Goal: Transaction & Acquisition: Purchase product/service

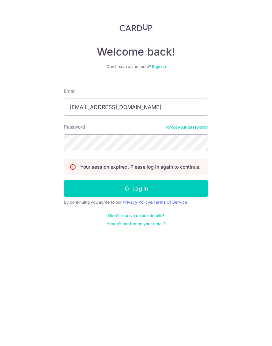
type input "[EMAIL_ADDRESS][DOMAIN_NAME]"
click at [75, 180] on button "Log in" at bounding box center [136, 188] width 145 height 17
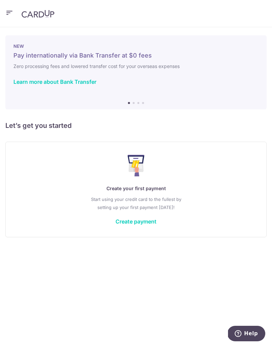
click at [129, 223] on link "Create payment" at bounding box center [136, 221] width 41 height 7
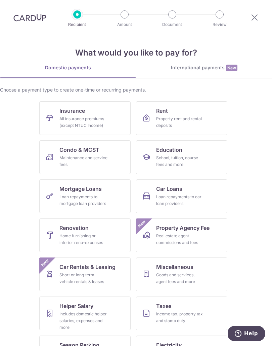
scroll to position [4, 0]
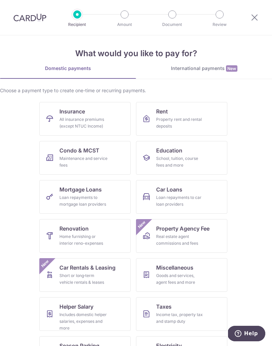
click at [169, 315] on div "Income tax, property tax and stamp duty" at bounding box center [180, 317] width 48 height 13
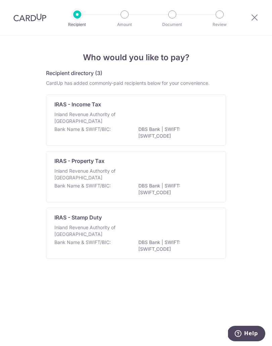
click at [200, 131] on p "DBS Bank | SWIFT: DBSSSGSGXXX" at bounding box center [175, 132] width 75 height 13
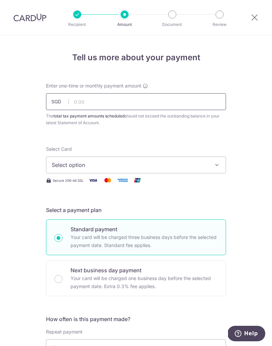
click at [87, 107] on input "text" at bounding box center [136, 101] width 180 height 17
click at [62, 165] on span "Select option" at bounding box center [130, 165] width 157 height 8
type input "6,000.00"
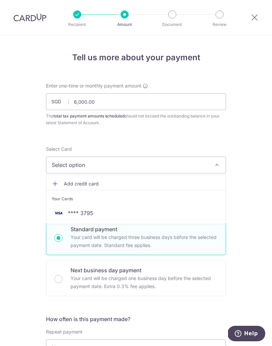
click at [60, 210] on img at bounding box center [58, 213] width 13 height 8
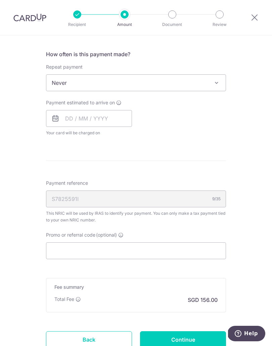
scroll to position [270, 0]
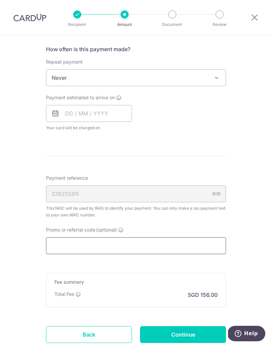
click at [220, 243] on input "Promo or referral code (optional)" at bounding box center [136, 245] width 180 height 17
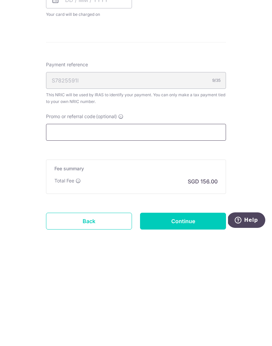
click at [198, 237] on input "Promo or referral code (optional)" at bounding box center [136, 245] width 180 height 17
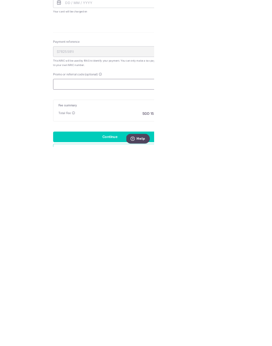
scroll to position [29, 0]
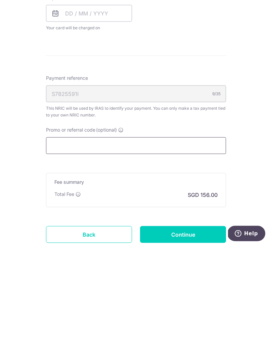
click at [59, 237] on input "Promo or referral code (optional)" at bounding box center [136, 245] width 180 height 17
paste input "MILELION"
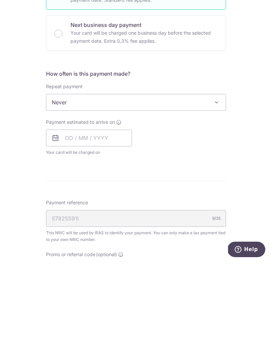
scroll to position [160, 0]
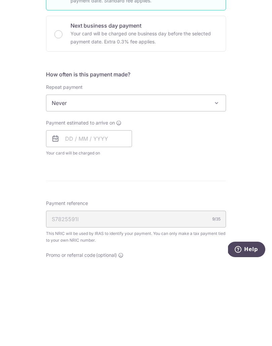
type input "MILELION"
click at [124, 214] on input "text" at bounding box center [89, 222] width 86 height 17
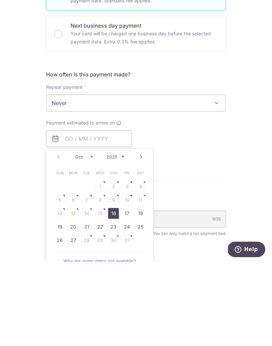
click at [103, 250] on table "Sun Mon Tue Wed Thu Fri Sat 1 2 3 4 5 6 7 8 9 10 11 12 13 14 15 16 17 18 19 20 …" at bounding box center [100, 290] width 94 height 81
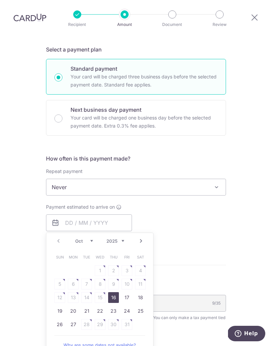
click at [51, 116] on div "Next business day payment Your card will be charged one business day before the…" at bounding box center [136, 118] width 180 height 36
radio input "false"
radio input "true"
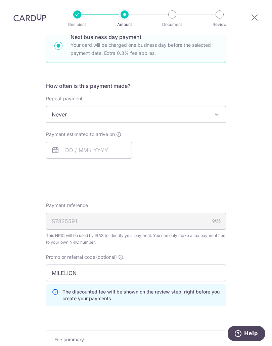
scroll to position [194, 0]
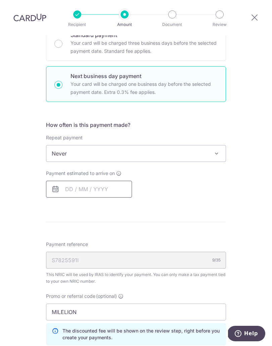
click at [63, 184] on input "text" at bounding box center [89, 188] width 86 height 17
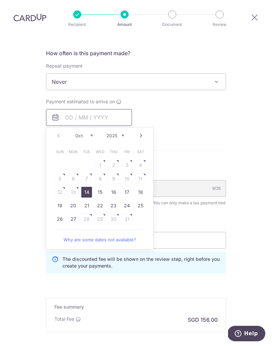
scroll to position [272, 0]
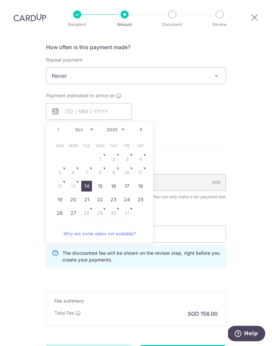
click at [72, 185] on table "Sun Mon Tue Wed Thu Fri Sat 1 2 3 4 5 6 7 8 9 10 11 12 13 14 15 16 17 18 19 20 …" at bounding box center [100, 179] width 94 height 81
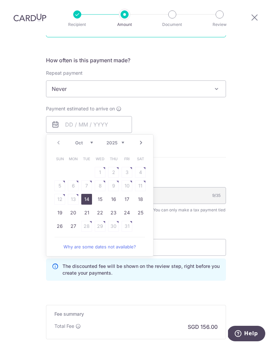
scroll to position [257, 0]
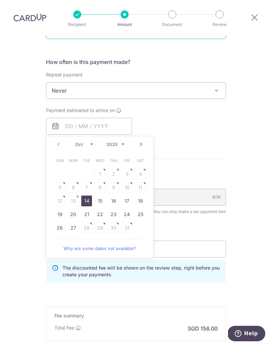
click at [57, 93] on span "Never" at bounding box center [135, 90] width 179 height 16
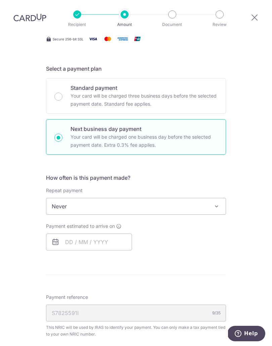
scroll to position [132, 0]
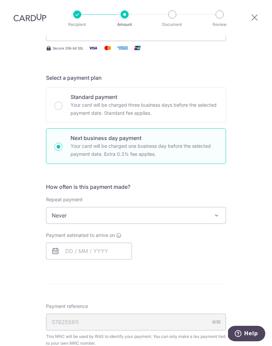
click at [60, 103] on input "Standard payment Your card will be charged three business days before the selec…" at bounding box center [58, 106] width 8 height 8
radio input "true"
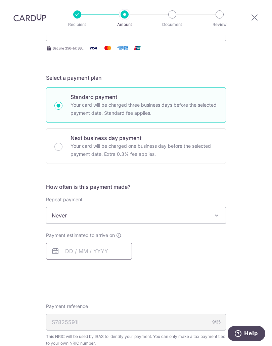
click at [85, 247] on input "text" at bounding box center [89, 250] width 86 height 17
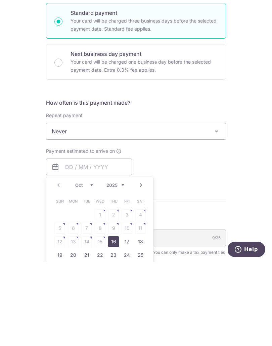
click at [116, 320] on link "16" at bounding box center [113, 325] width 11 height 11
type input "16/10/2025"
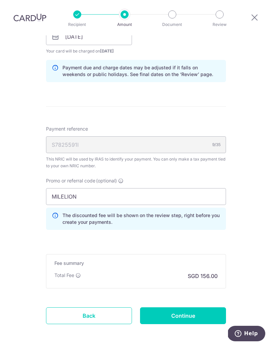
scroll to position [346, 0]
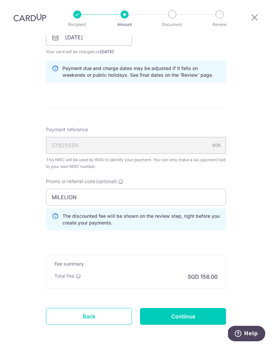
click at [188, 322] on input "Continue" at bounding box center [183, 316] width 86 height 17
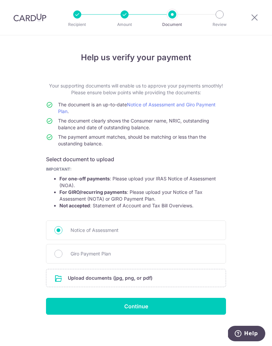
click at [59, 257] on input "Giro Payment Plan" at bounding box center [58, 253] width 8 height 8
radio input "true"
click at [58, 231] on input "Notice of Assessment" at bounding box center [58, 230] width 8 height 8
radio input "true"
click at [79, 279] on input "file" at bounding box center [135, 277] width 179 height 17
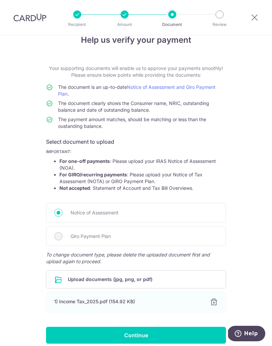
scroll to position [17, 0]
click at [162, 329] on input "Continue" at bounding box center [136, 334] width 180 height 17
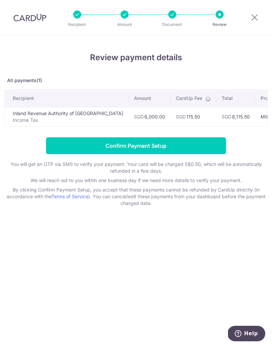
click at [175, 14] on div at bounding box center [172, 14] width 8 height 8
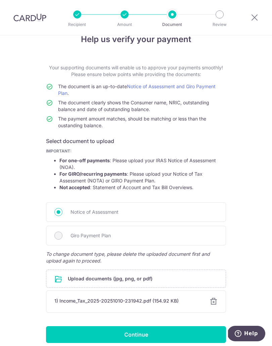
scroll to position [17, 0]
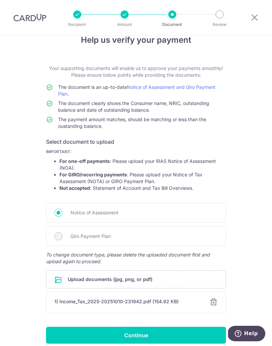
click at [79, 299] on div "1) Income_Tax_2025-20251010-231942.pdf (154.92 KB)" at bounding box center [127, 301] width 147 height 7
click at [212, 302] on div at bounding box center [214, 302] width 8 height 8
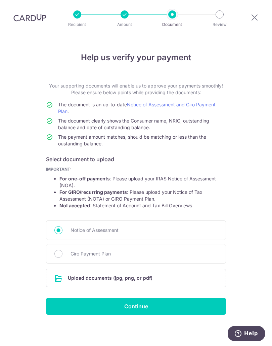
click at [72, 278] on input "file" at bounding box center [135, 277] width 179 height 17
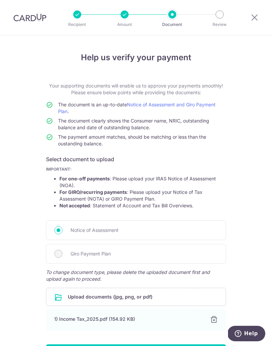
click at [63, 319] on div "1) Income Tax_2025.pdf (154.92 KB)" at bounding box center [128, 318] width 148 height 7
click at [68, 317] on div "1) Income Tax_2025.pdf (154.92 KB)" at bounding box center [128, 318] width 148 height 7
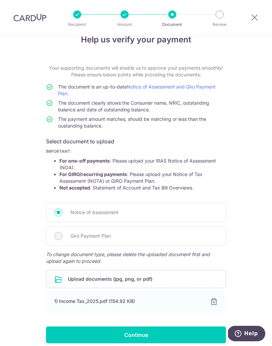
scroll to position [17, 0]
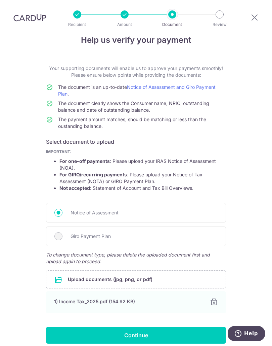
click at [158, 333] on input "Continue" at bounding box center [136, 334] width 180 height 17
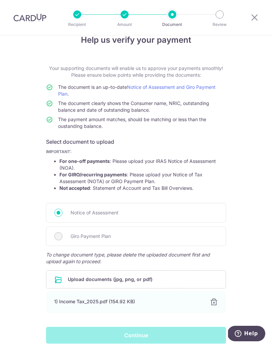
click at [166, 331] on div "Continue" at bounding box center [136, 334] width 188 height 17
click at [80, 339] on div "Continue" at bounding box center [136, 334] width 188 height 17
click at [78, 334] on div "Continue" at bounding box center [136, 334] width 188 height 17
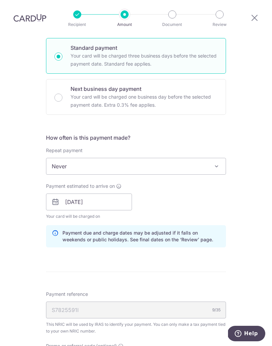
scroll to position [181, 0]
click at [52, 229] on icon at bounding box center [55, 235] width 7 height 13
click at [51, 225] on div "Payment due and charge dates may be adjusted if it falls on weekends or public …" at bounding box center [136, 236] width 180 height 22
click at [52, 193] on input "[DATE]" at bounding box center [89, 201] width 86 height 17
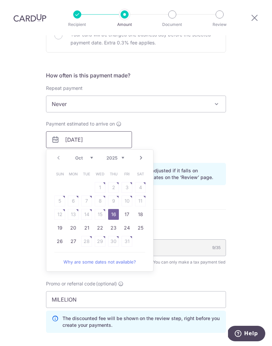
scroll to position [244, 0]
click at [192, 175] on form "Enter one-time or monthly payment amount SGD 6,000.00 6000.00 The total tax pay…" at bounding box center [136, 141] width 180 height 606
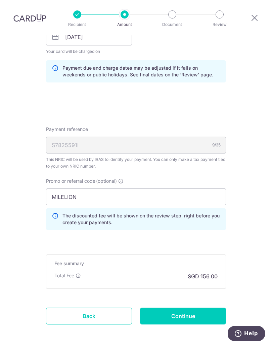
scroll to position [346, 0]
click at [202, 308] on input "Continue" at bounding box center [183, 316] width 86 height 17
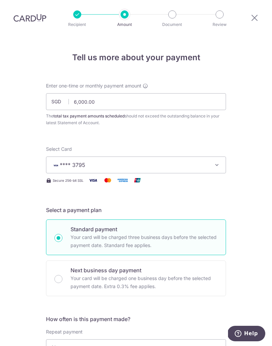
click at [57, 275] on input "Next business day payment Your card will be charged one business day before the…" at bounding box center [58, 279] width 8 height 8
radio input "true"
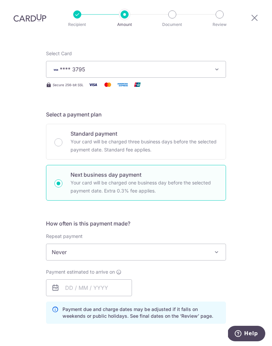
scroll to position [96, 0]
click at [60, 279] on input "text" at bounding box center [89, 287] width 86 height 17
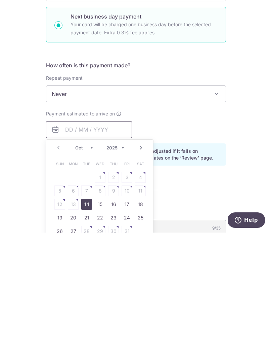
scroll to position [140, 0]
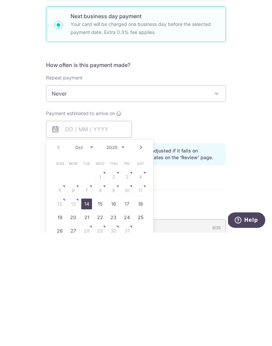
click at [86, 312] on link "14" at bounding box center [86, 317] width 11 height 11
type input "14/10/2025"
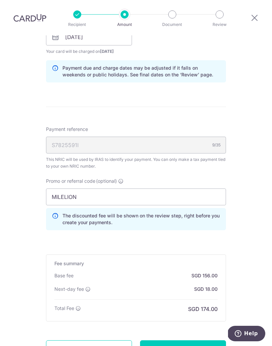
scroll to position [373, 0]
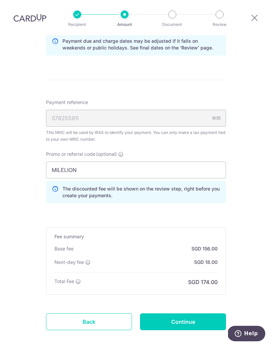
click at [198, 313] on input "Continue" at bounding box center [183, 321] width 86 height 17
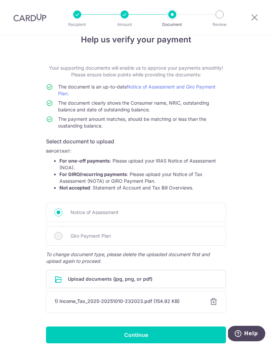
scroll to position [17, 0]
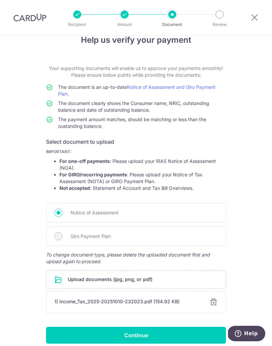
click at [84, 327] on input "Continue" at bounding box center [136, 334] width 180 height 17
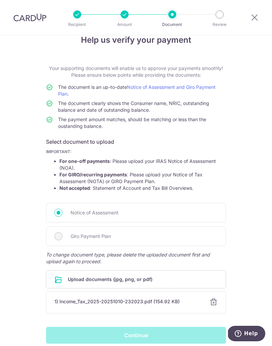
click at [93, 332] on div "Continue" at bounding box center [136, 334] width 188 height 17
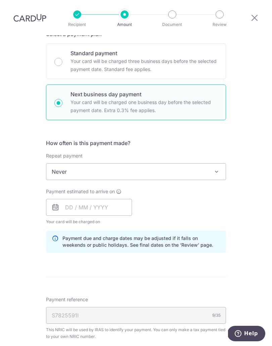
scroll to position [138, 0]
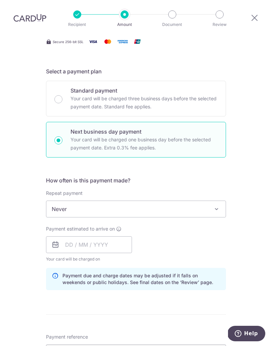
click at [204, 94] on p "Your card will be charged three business days before the selected payment date.…" at bounding box center [144, 102] width 147 height 16
click at [63, 95] on input "Standard payment Your card will be charged three business days before the selec…" at bounding box center [58, 99] width 8 height 8
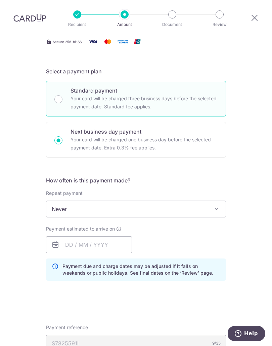
radio input "true"
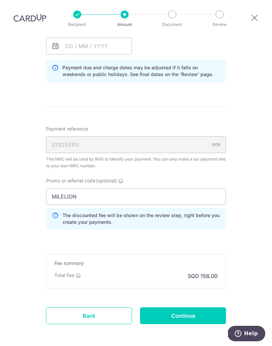
scroll to position [336, 0]
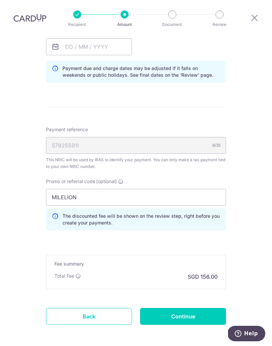
click at [201, 308] on input "Continue" at bounding box center [183, 316] width 86 height 17
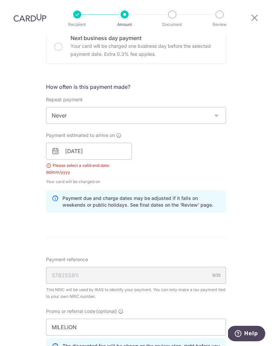
scroll to position [197, 0]
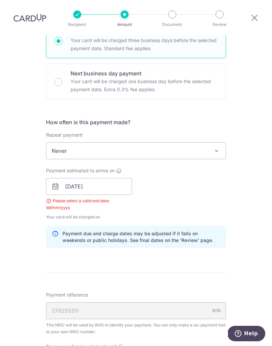
click at [56, 182] on icon at bounding box center [55, 186] width 8 height 8
click at [82, 178] on input "[DATE]" at bounding box center [89, 186] width 86 height 17
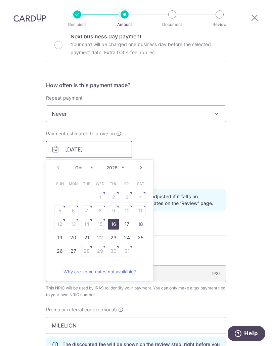
scroll to position [237, 0]
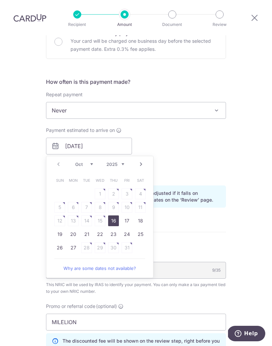
click at [118, 215] on link "16" at bounding box center [113, 220] width 11 height 11
type input "16/10/2025"
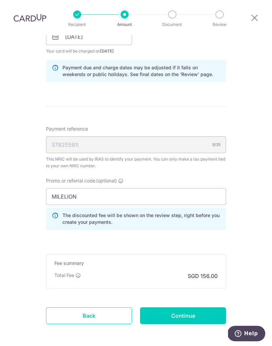
scroll to position [346, 0]
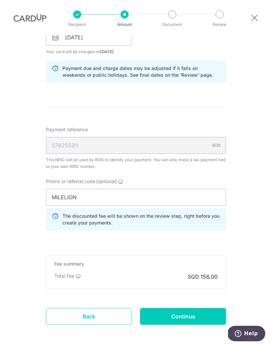
click at [204, 308] on input "Continue" at bounding box center [183, 316] width 86 height 17
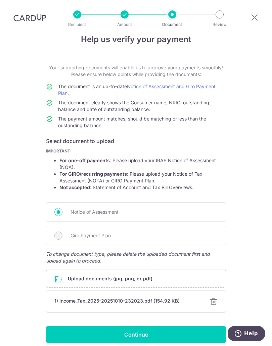
scroll to position [17, 0]
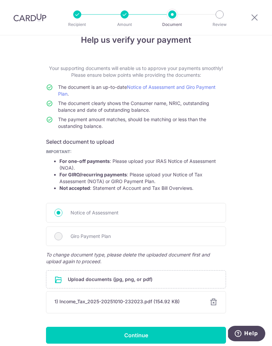
click at [191, 327] on input "Continue" at bounding box center [136, 334] width 180 height 17
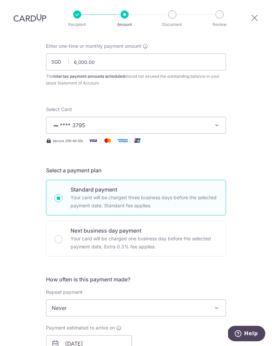
scroll to position [49, 0]
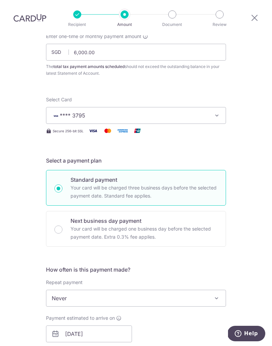
click at [60, 225] on input "Next business day payment Your card will be charged one business day before the…" at bounding box center [58, 229] width 8 height 8
radio input "true"
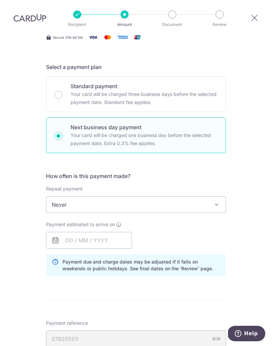
scroll to position [162, 0]
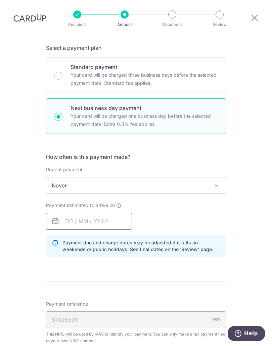
click at [67, 212] on input "text" at bounding box center [89, 220] width 86 height 17
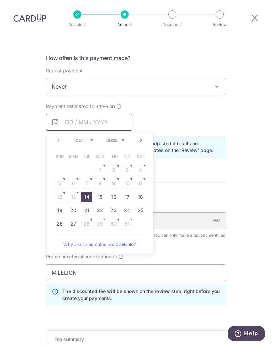
scroll to position [261, 0]
click at [87, 191] on link "14" at bounding box center [86, 196] width 11 height 11
type input "14/10/2025"
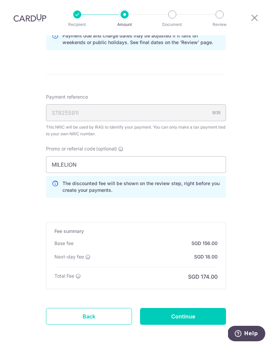
scroll to position [378, 0]
click at [203, 308] on input "Continue" at bounding box center [183, 316] width 86 height 17
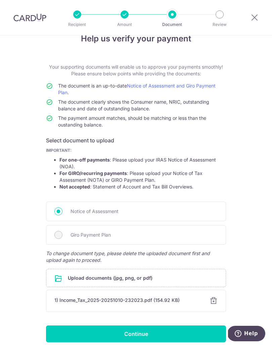
scroll to position [17, 0]
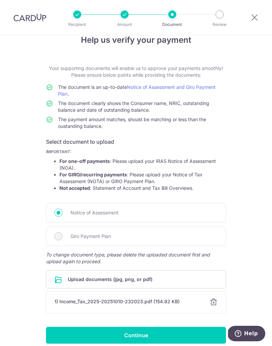
click at [180, 333] on input "Continue" at bounding box center [136, 334] width 180 height 17
